Goal: Information Seeking & Learning: Find specific page/section

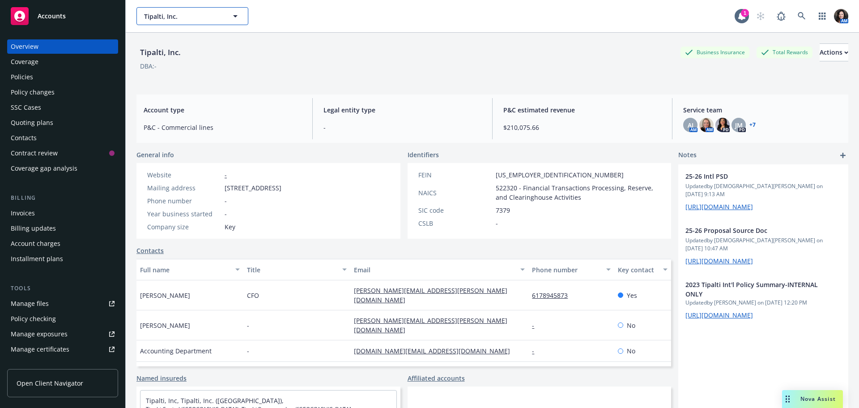
scroll to position [179, 0]
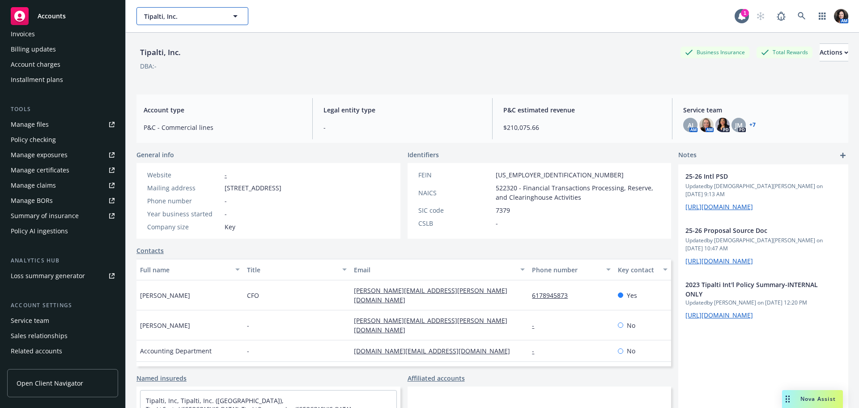
click at [164, 21] on span "Tipalti, Inc." at bounding box center [182, 16] width 77 height 9
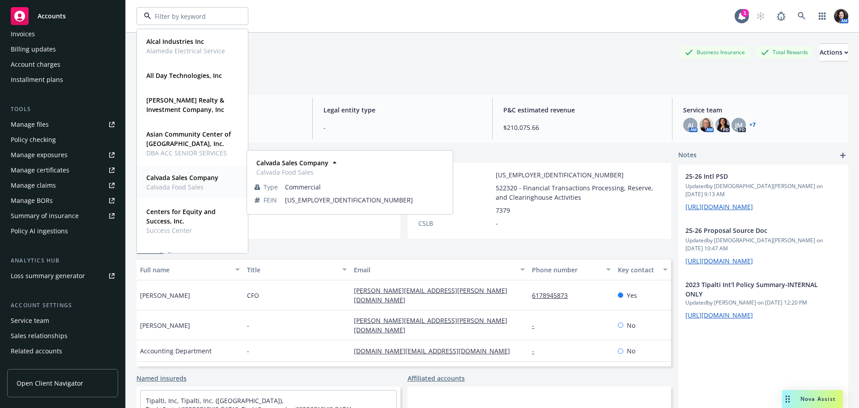
click at [193, 178] on strong "Calvada Sales Company" at bounding box center [182, 177] width 72 height 8
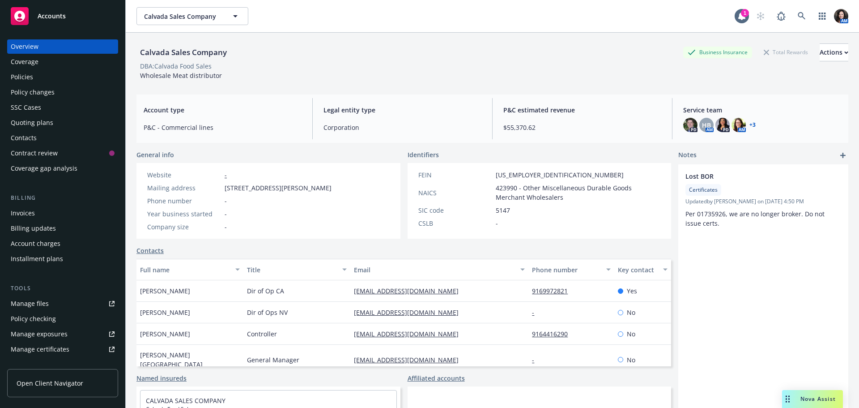
click at [22, 80] on div "Policies" at bounding box center [22, 77] width 22 height 14
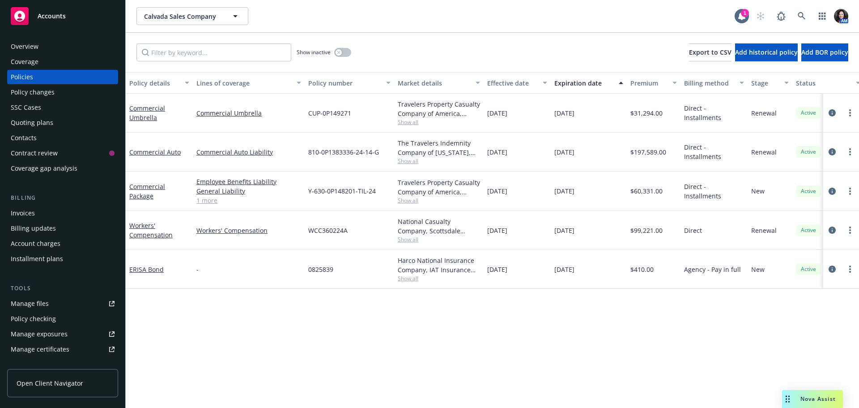
click at [205, 202] on link "1 more" at bounding box center [248, 199] width 105 height 9
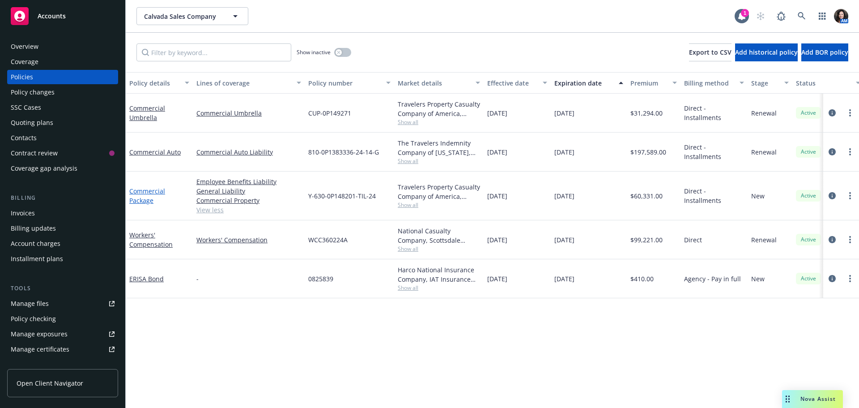
click at [133, 194] on link "Commercial Package" at bounding box center [147, 196] width 36 height 18
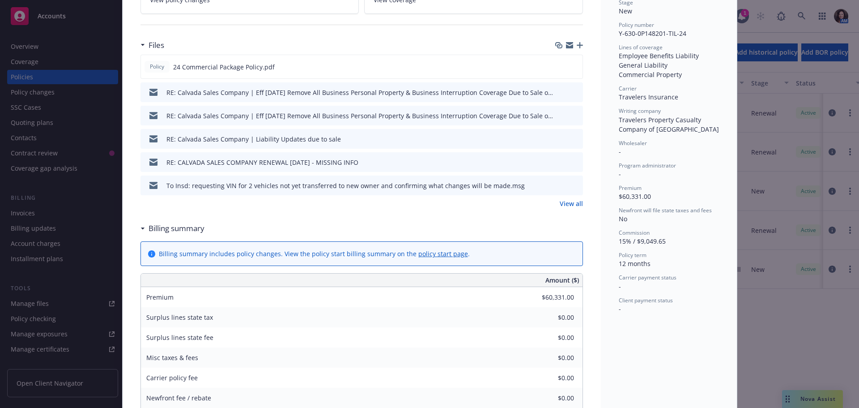
scroll to position [224, 0]
